Goal: Task Accomplishment & Management: Manage account settings

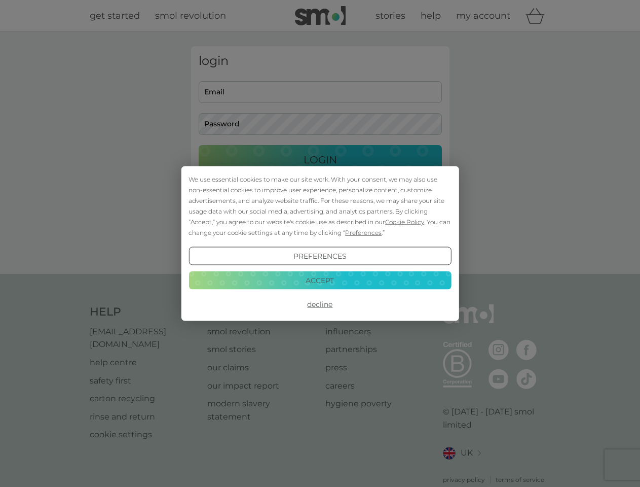
click at [405, 222] on span "Cookie Policy" at bounding box center [404, 222] width 39 height 8
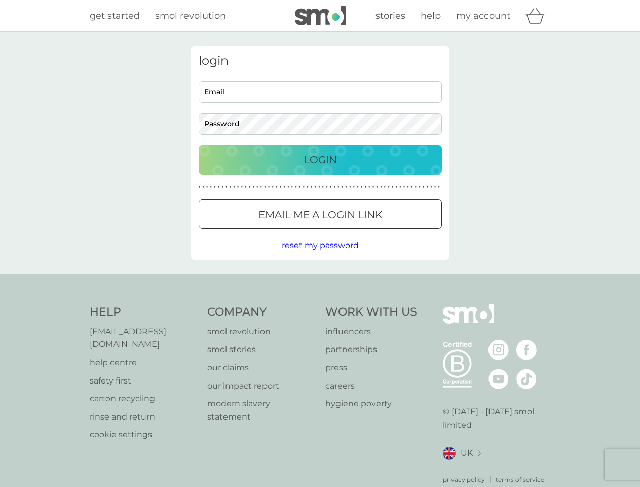
click at [362, 232] on div "login Email Password Login ● ● ● ● ● ● ● ● ● ● ● ● ● ● ● ● ● ● ● ● ● ● ● ● ● ● …" at bounding box center [320, 152] width 259 height 213
click at [320, 256] on div "login Email Password Login ● ● ● ● ● ● ● ● ● ● ● ● ● ● ● ● ● ● ● ● ● ● ● ● ● ● …" at bounding box center [320, 152] width 259 height 213
click at [320, 304] on div "Help [EMAIL_ADDRESS][DOMAIN_NAME] help centre safety first carton recycling rin…" at bounding box center [320, 394] width 461 height 180
click at [320, 280] on div "Help [EMAIL_ADDRESS][DOMAIN_NAME] help centre safety first carton recycling rin…" at bounding box center [320, 394] width 640 height 241
